Goal: Understand process/instructions

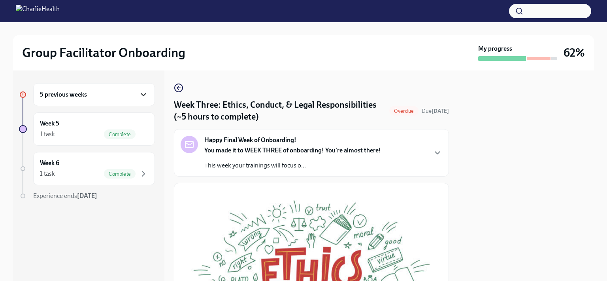
click at [144, 96] on icon "button" at bounding box center [143, 94] width 9 height 9
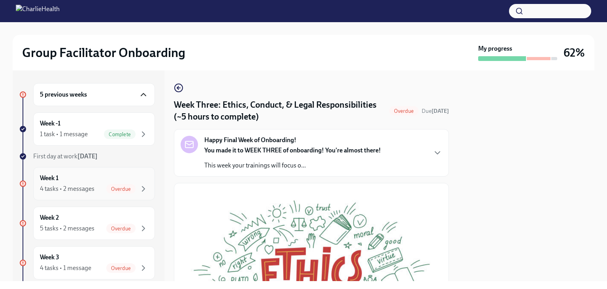
click at [128, 187] on span "Overdue" at bounding box center [120, 189] width 29 height 6
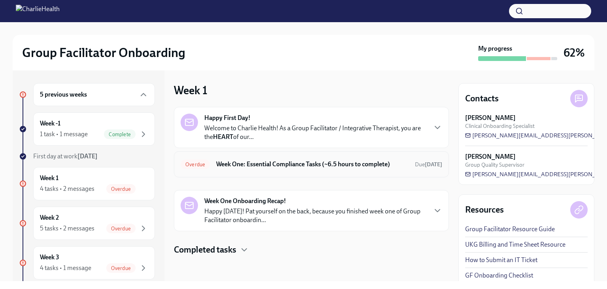
click at [345, 171] on div "Overdue Week One: Essential Compliance Tasks (~6.5 hours to complete) Due [DATE]" at bounding box center [311, 164] width 275 height 26
click at [341, 160] on h6 "Week One: Essential Compliance Tasks (~6.5 hours to complete)" at bounding box center [312, 164] width 192 height 9
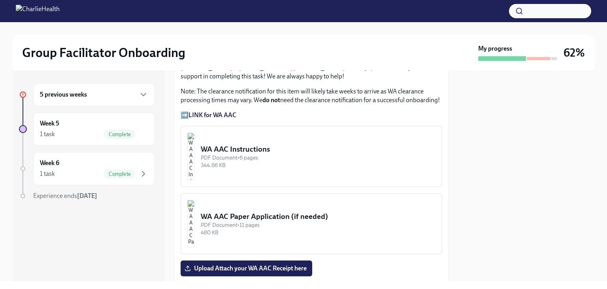
scroll to position [675, 0]
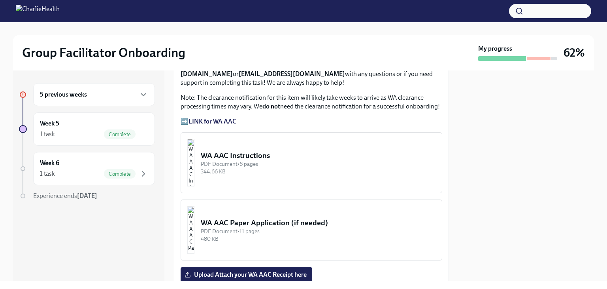
click at [204, 117] on strong "LINK for WA AAC" at bounding box center [213, 121] width 48 height 8
click at [218, 117] on strong "LINK for WA AAC" at bounding box center [213, 121] width 48 height 8
click at [256, 150] on div "WA AAC Instructions" at bounding box center [318, 155] width 235 height 10
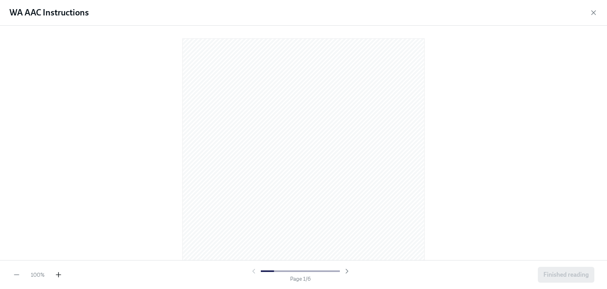
click at [57, 277] on icon "button" at bounding box center [59, 274] width 8 height 8
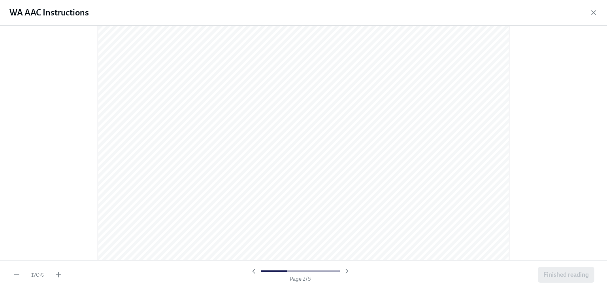
click at [33, 121] on div at bounding box center [303, 143] width 607 height 234
click at [34, 210] on div at bounding box center [303, 143] width 607 height 234
